Goal: Task Accomplishment & Management: Manage account settings

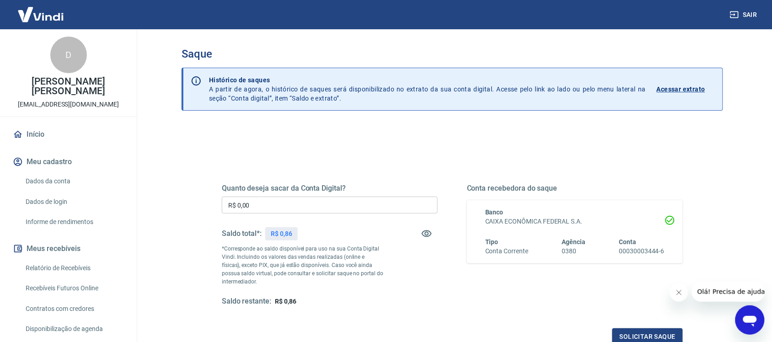
scroll to position [114, 0]
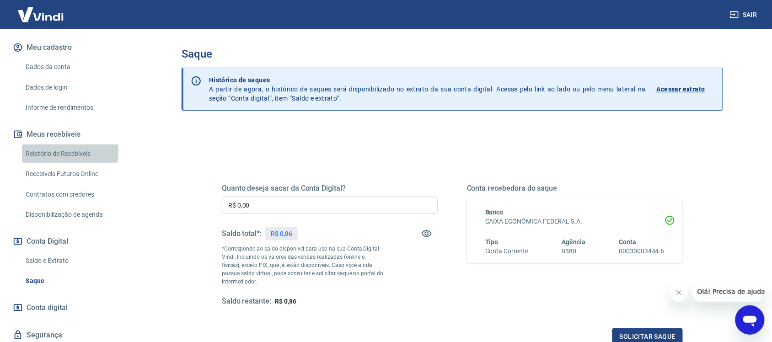
click at [47, 144] on link "Relatório de Recebíveis" at bounding box center [74, 153] width 104 height 19
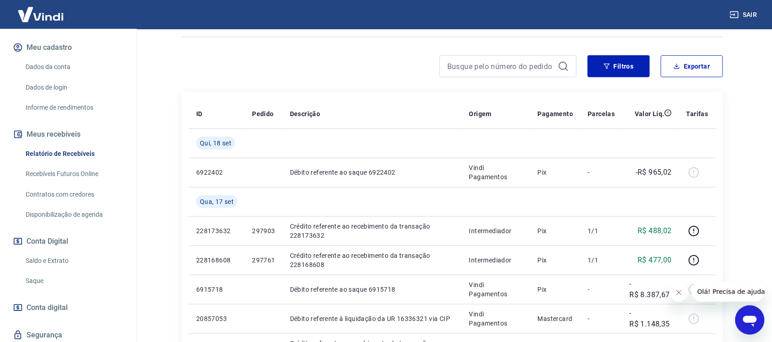
scroll to position [114, 0]
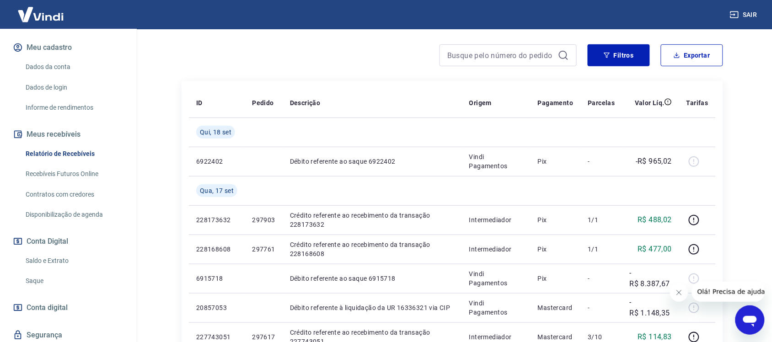
click at [34, 272] on link "Saque" at bounding box center [74, 281] width 104 height 19
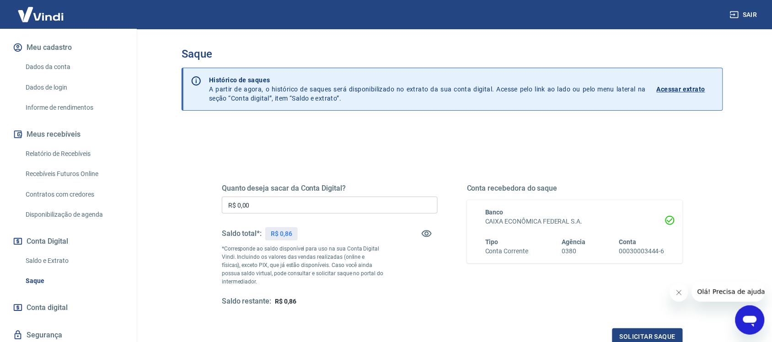
click at [43, 144] on link "Relatório de Recebíveis" at bounding box center [74, 153] width 104 height 19
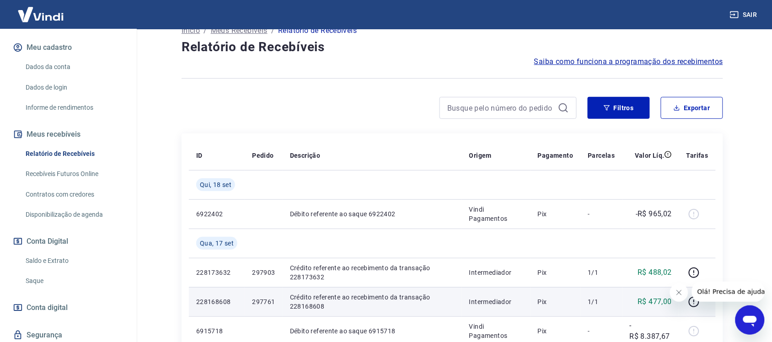
scroll to position [57, 0]
